Goal: Check status: Check status

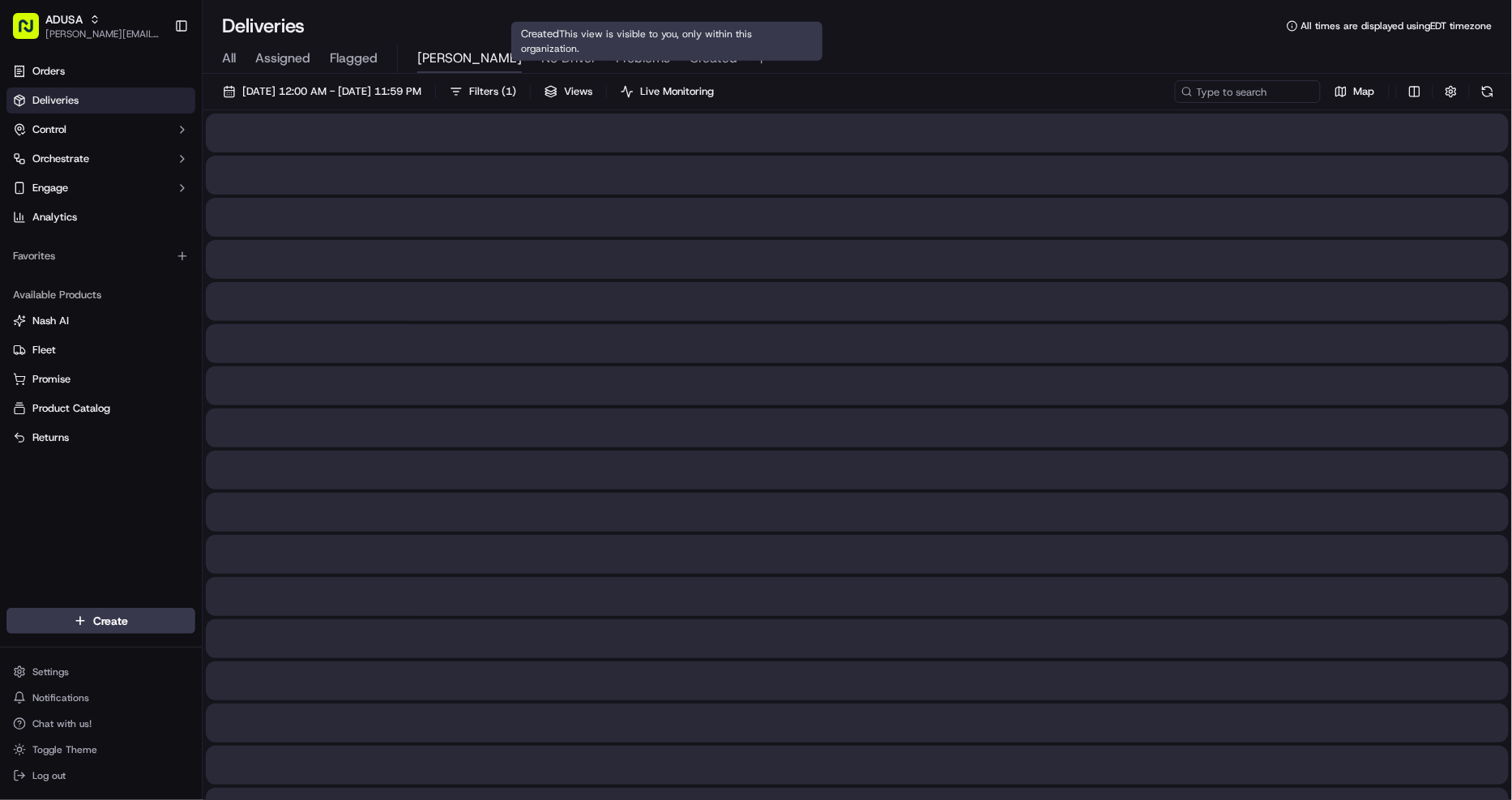
click at [689, 58] on span "Created" at bounding box center [713, 58] width 48 height 19
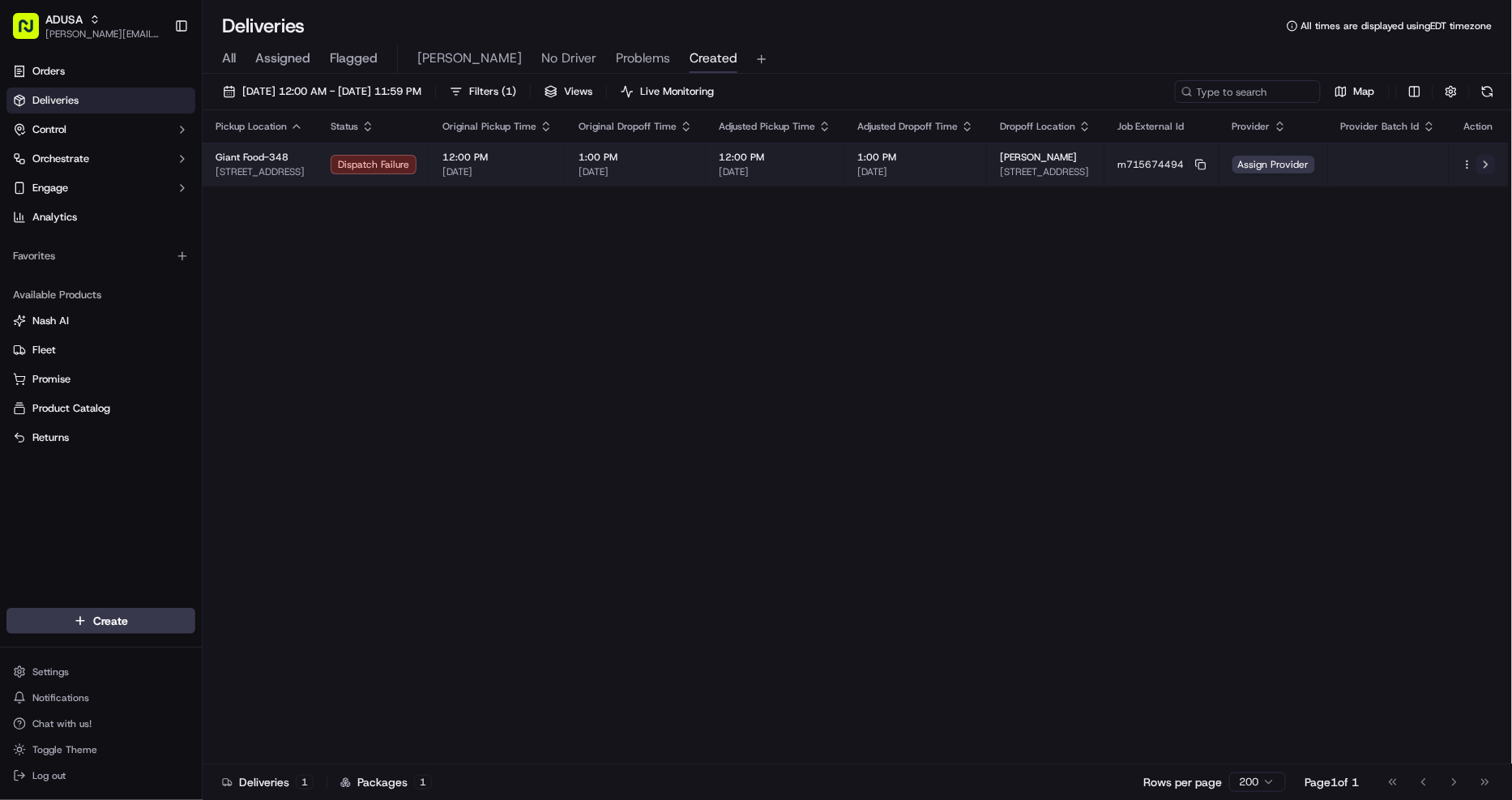
click at [1487, 161] on button at bounding box center [1486, 165] width 19 height 19
click at [1204, 166] on rect at bounding box center [1203, 166] width 6 height 6
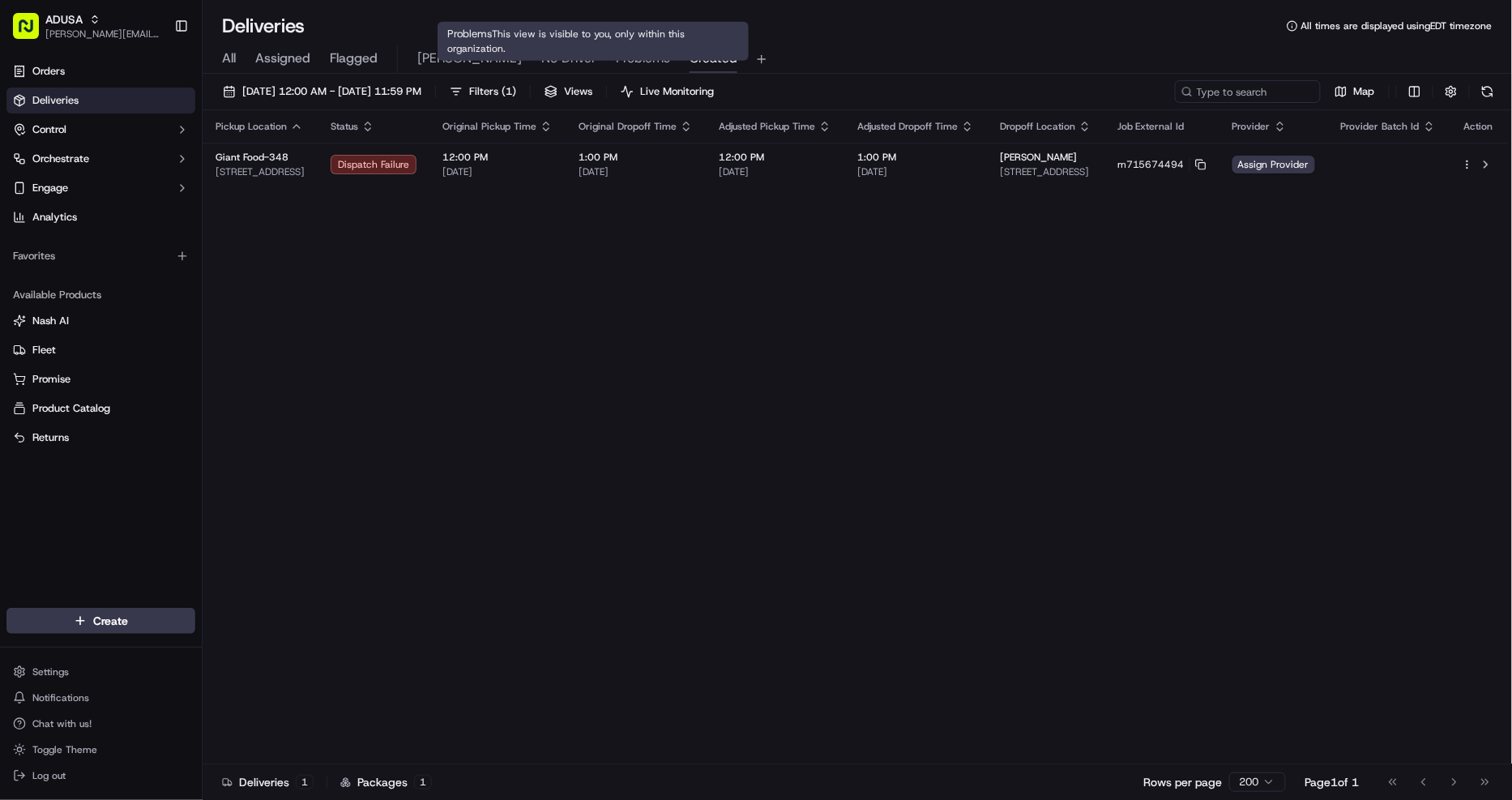
click at [616, 61] on span "Problems" at bounding box center [642, 58] width 54 height 19
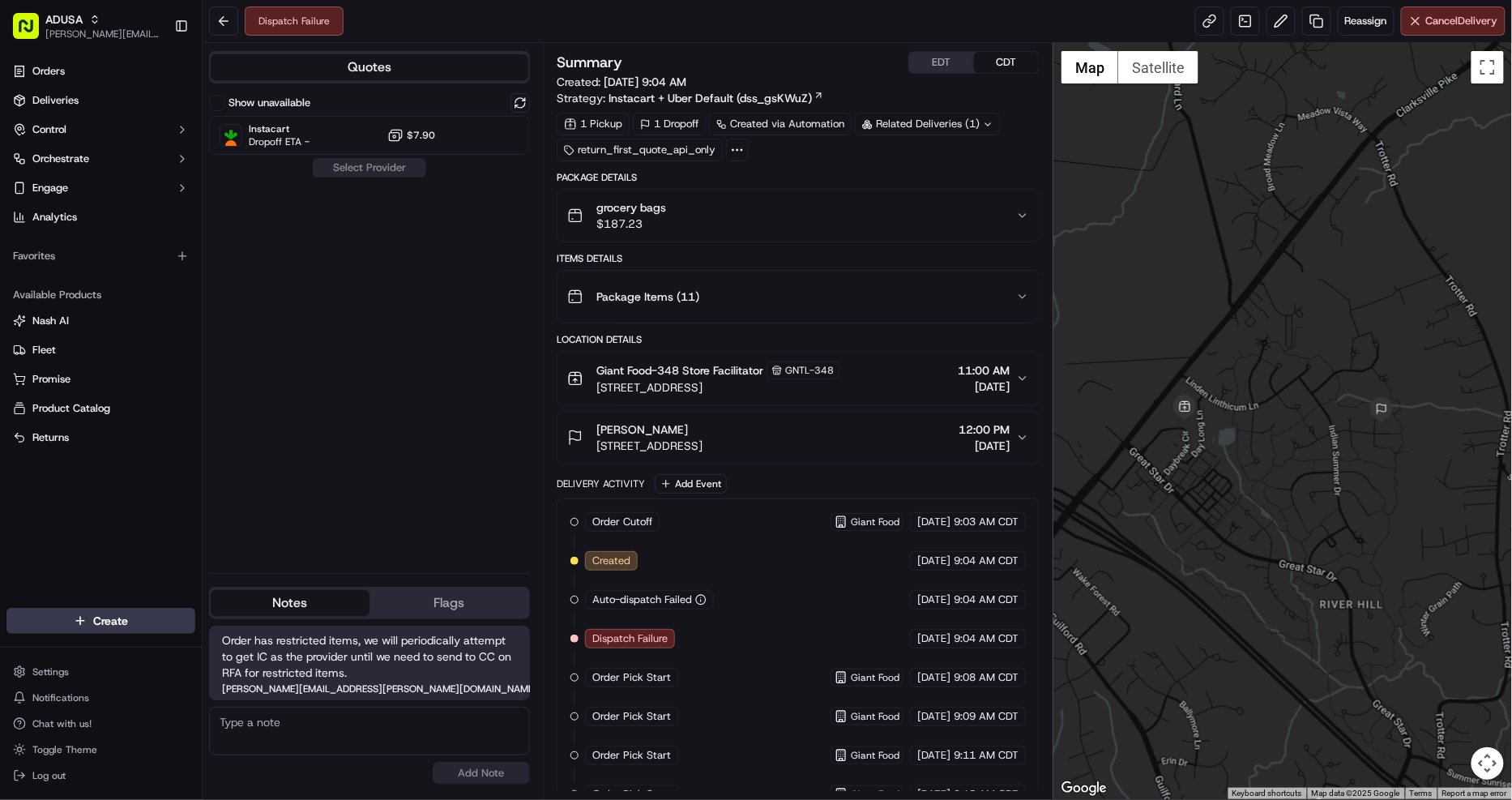
click at [1022, 210] on icon "button" at bounding box center [1023, 215] width 13 height 13
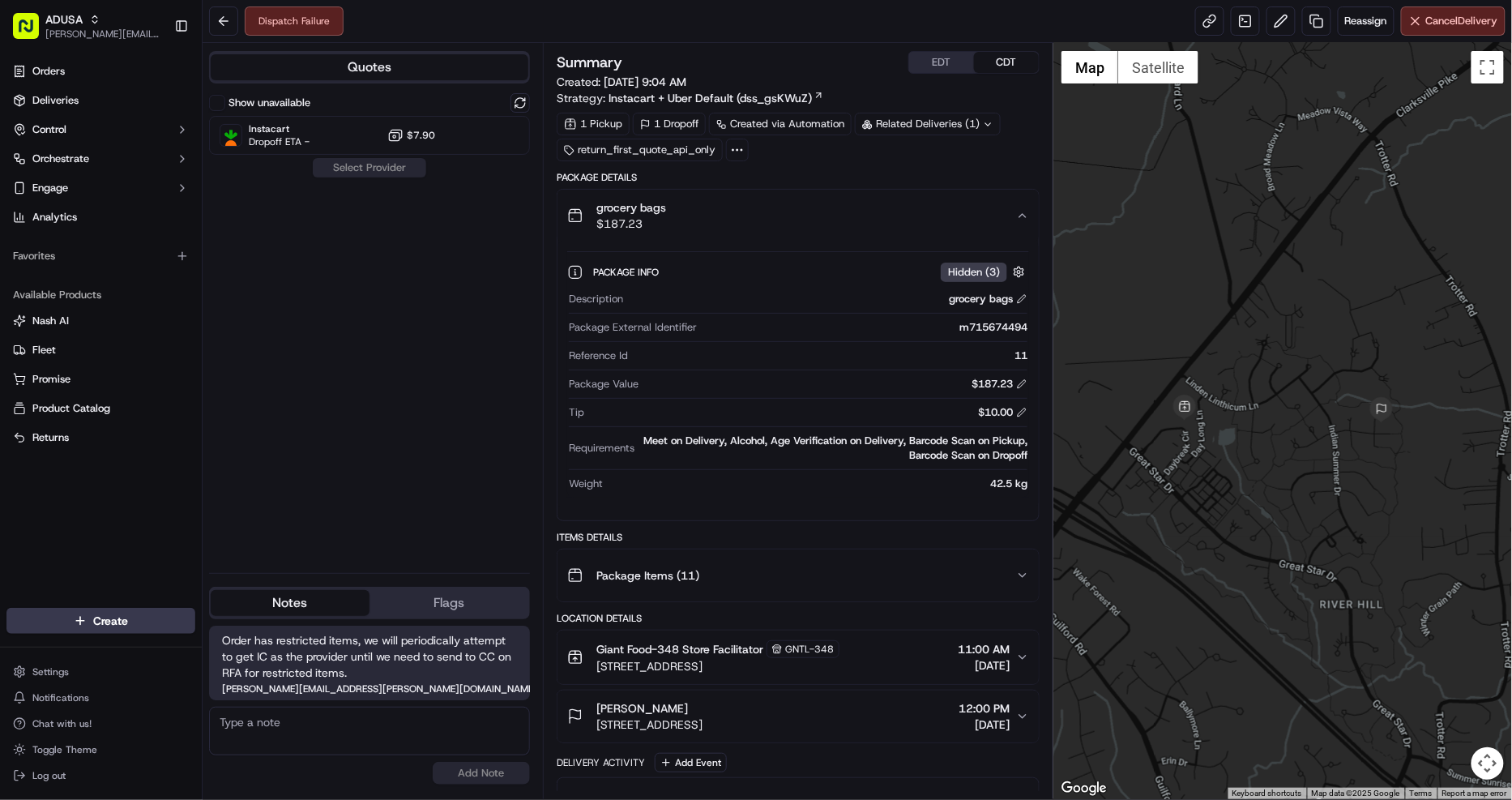
click at [1022, 210] on icon "button" at bounding box center [1023, 215] width 13 height 13
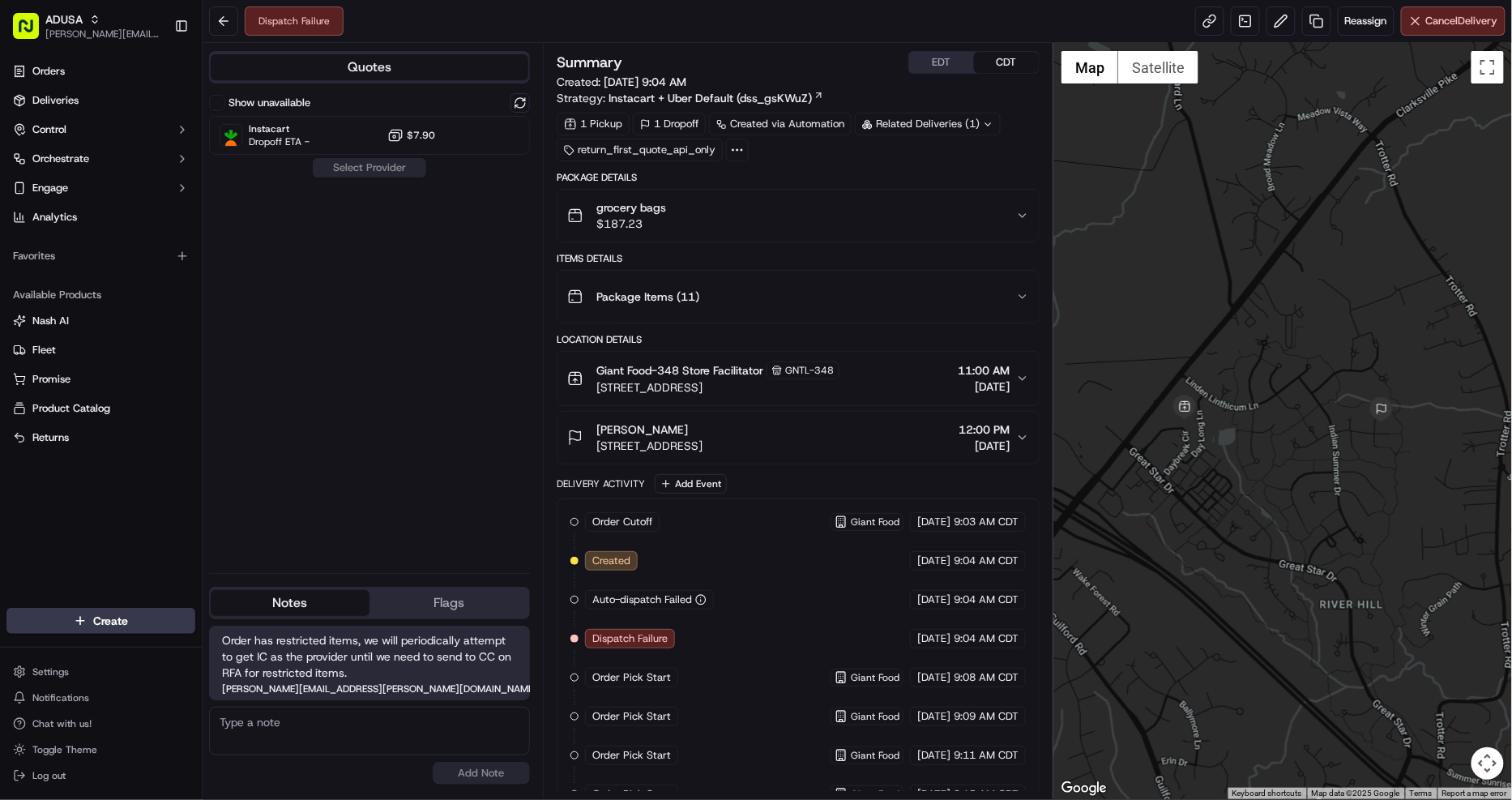
click at [1022, 210] on icon "button" at bounding box center [1023, 215] width 13 height 13
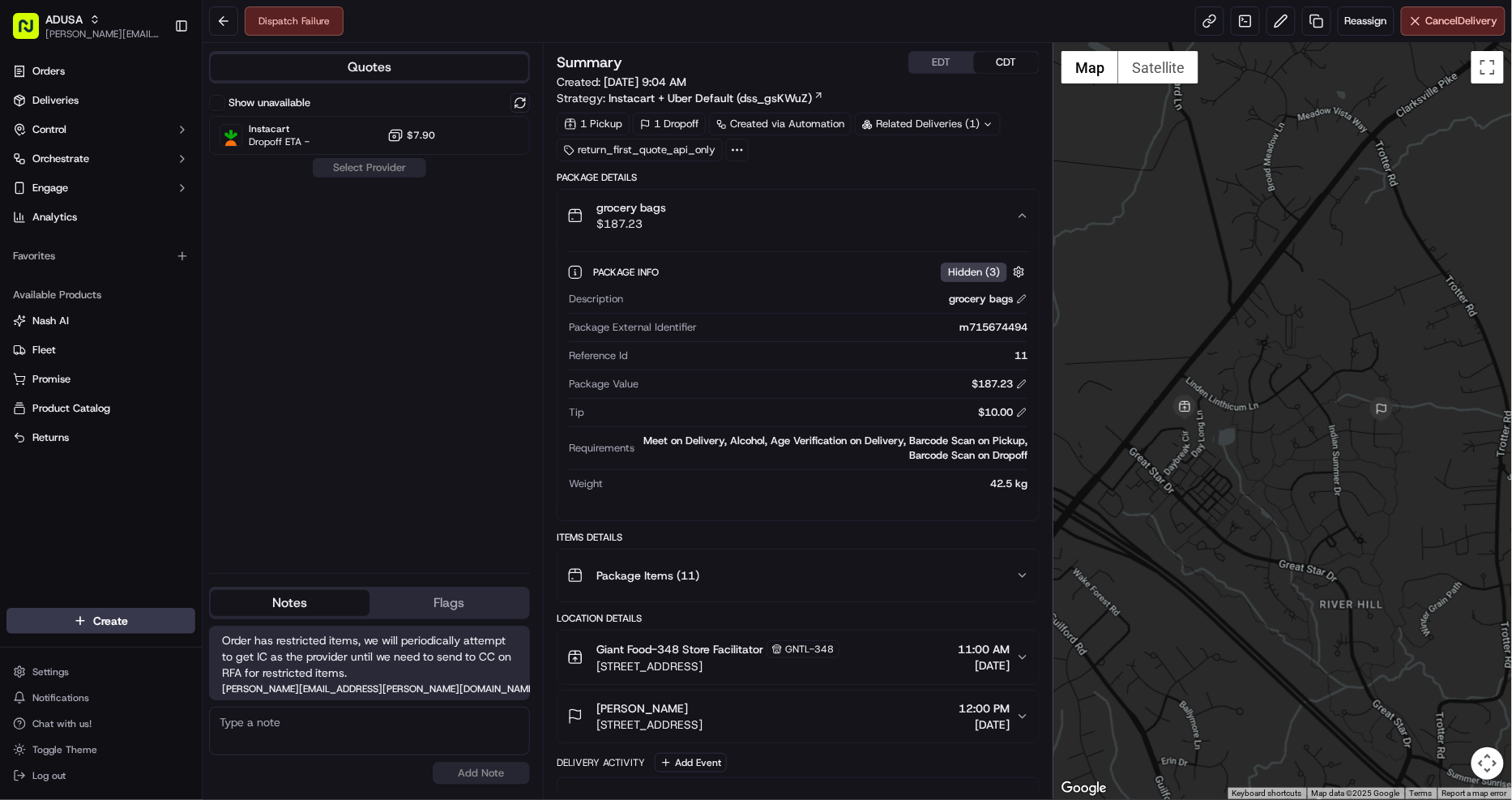
click at [998, 326] on div "m715674494" at bounding box center [865, 327] width 324 height 15
copy div "m715674494"
